Goal: Navigation & Orientation: Find specific page/section

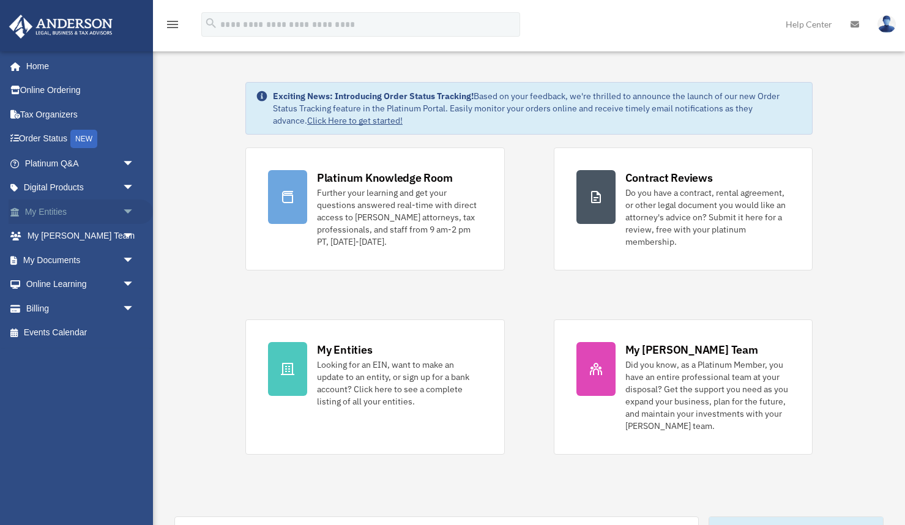
click at [129, 204] on span "arrow_drop_down" at bounding box center [134, 211] width 24 height 25
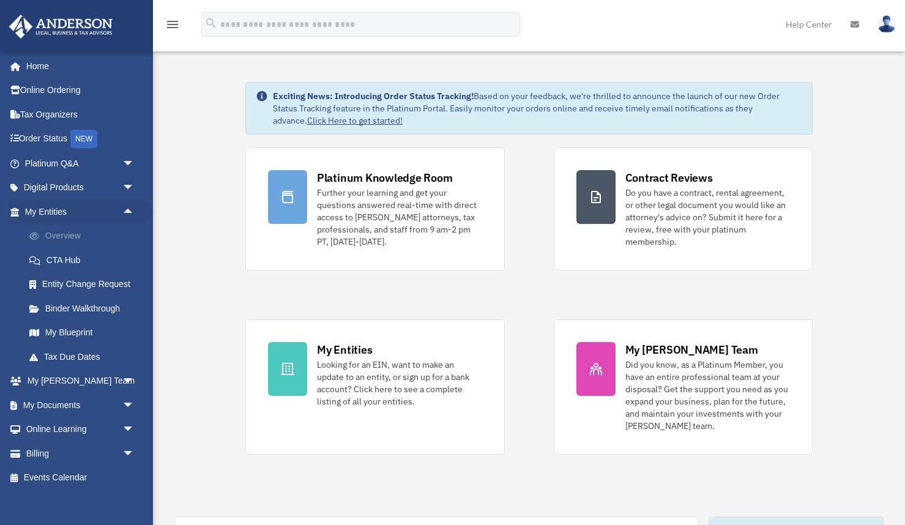
click at [77, 235] on link "Overview" at bounding box center [85, 236] width 136 height 24
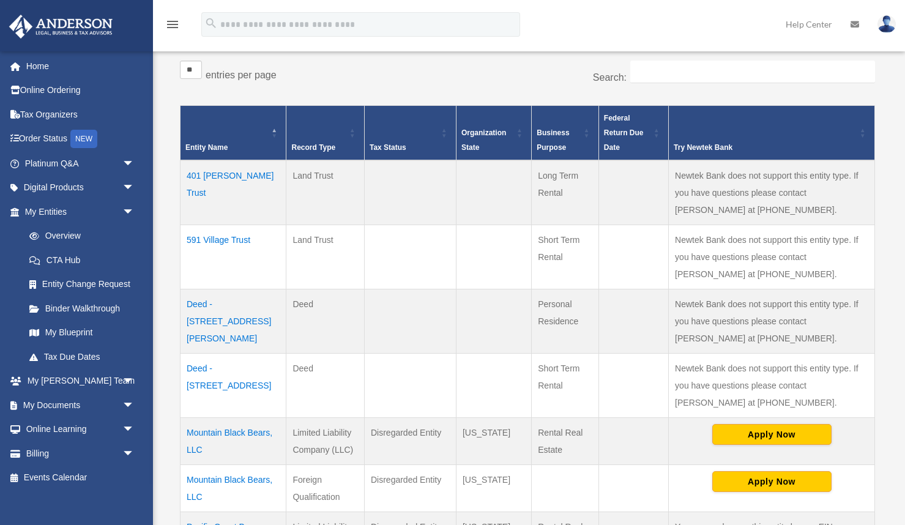
scroll to position [331, 0]
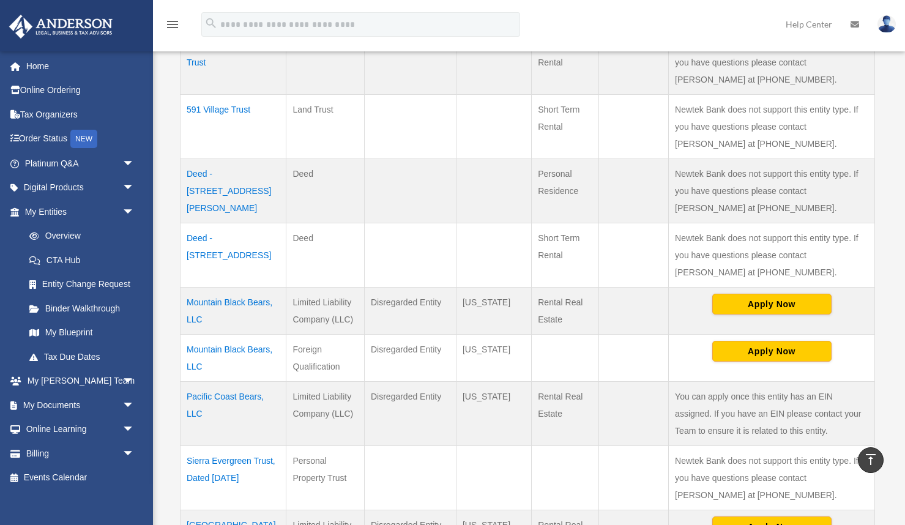
click at [241, 302] on td "Mountain Black Bears, LLC" at bounding box center [234, 311] width 106 height 47
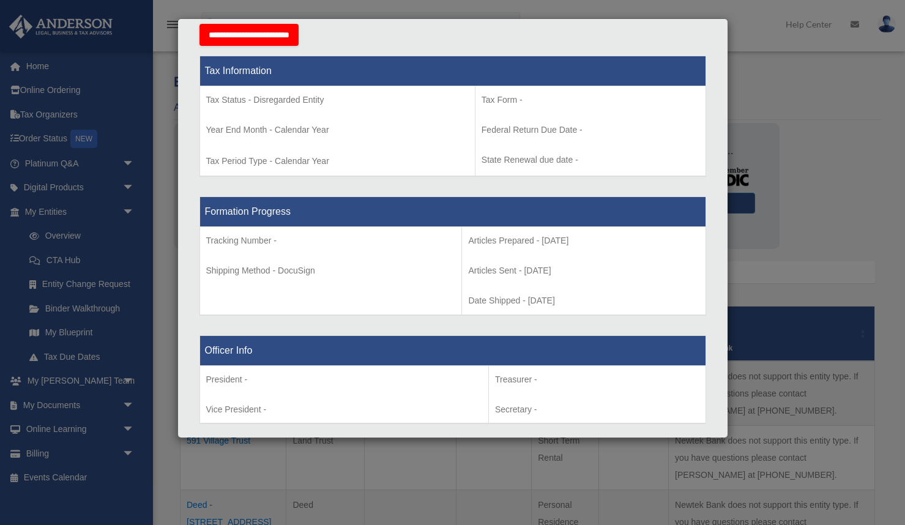
scroll to position [449, 0]
